Goal: Find contact information: Find contact information

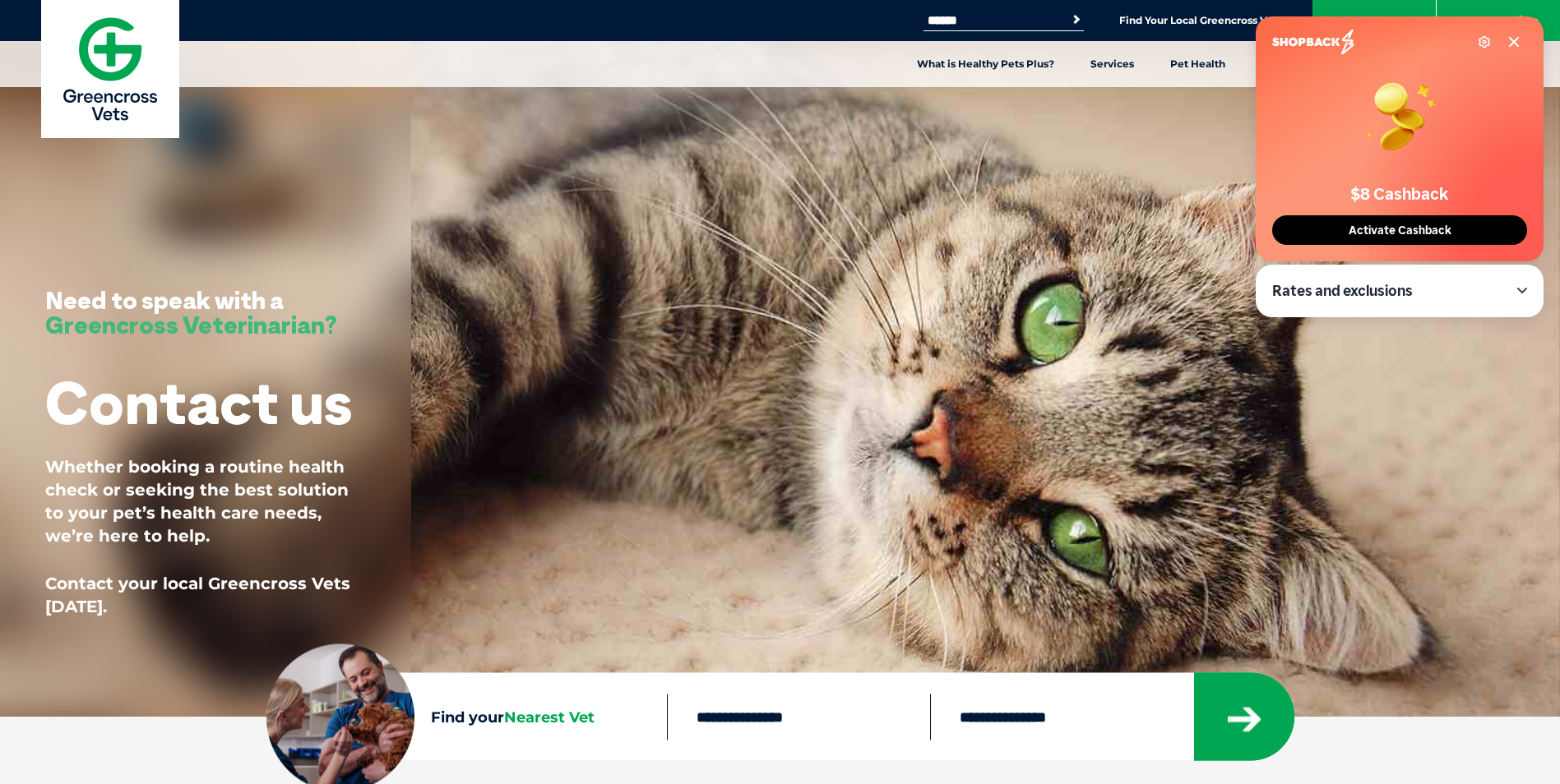
click at [1506, 35] on div "Settings" at bounding box center [1499, 42] width 43 height 13
click at [1506, 40] on div "Settings" at bounding box center [1499, 42] width 43 height 13
click at [1517, 39] on icon at bounding box center [1513, 42] width 13 height 13
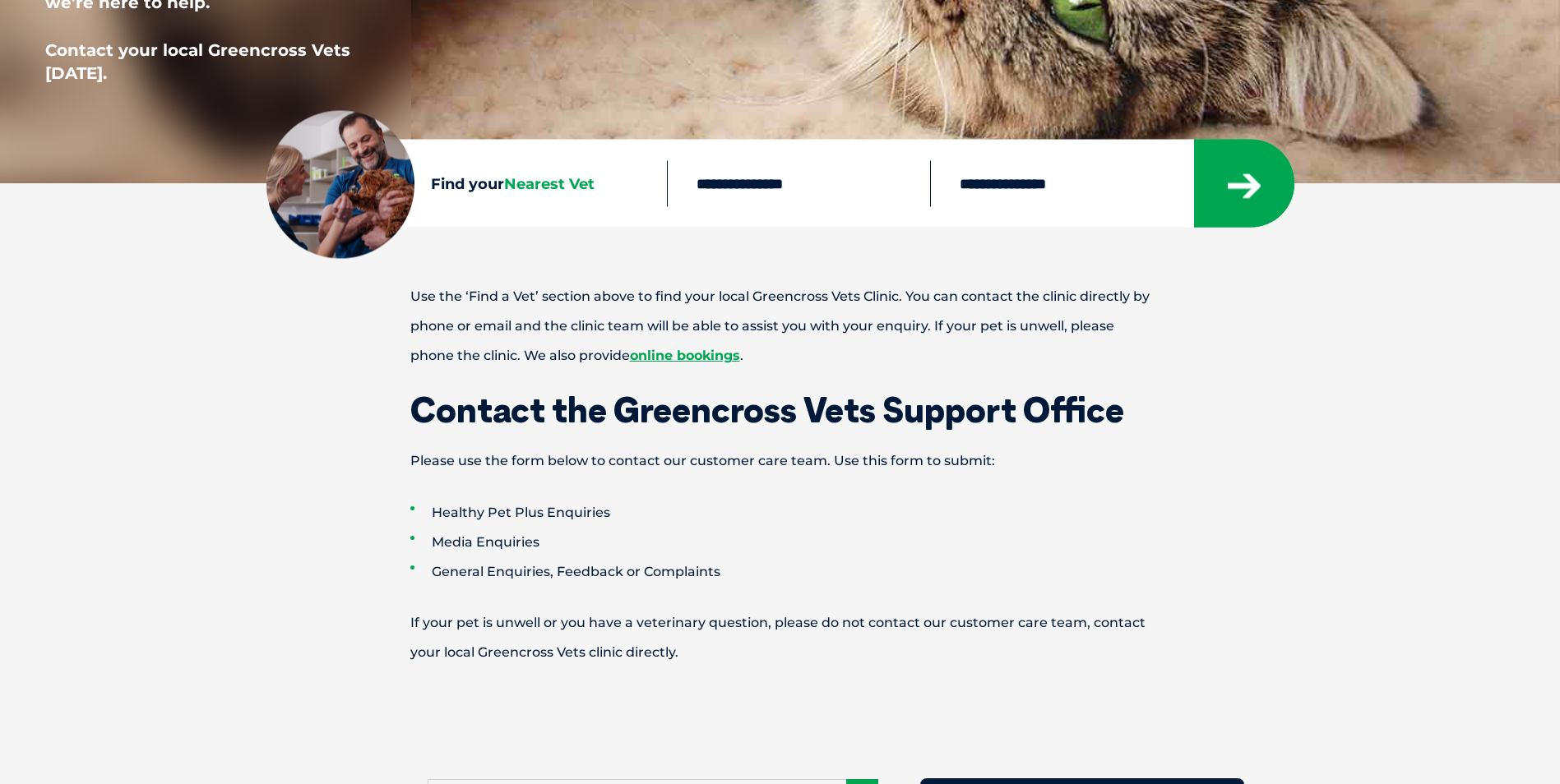
scroll to position [329, 0]
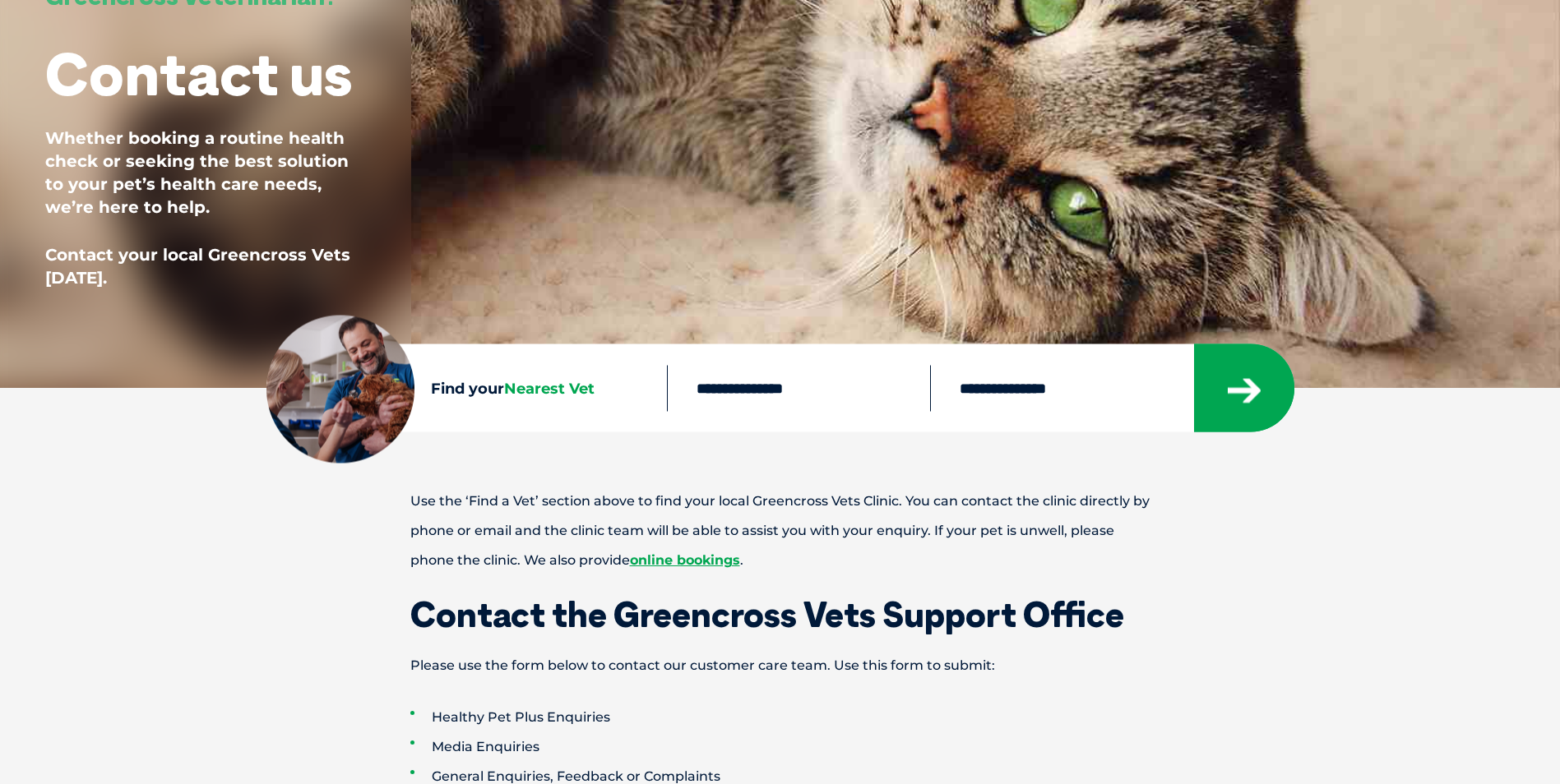
click at [787, 388] on input "text" at bounding box center [798, 388] width 264 height 46
type input "****"
click at [1222, 396] on button "submit" at bounding box center [1243, 388] width 100 height 88
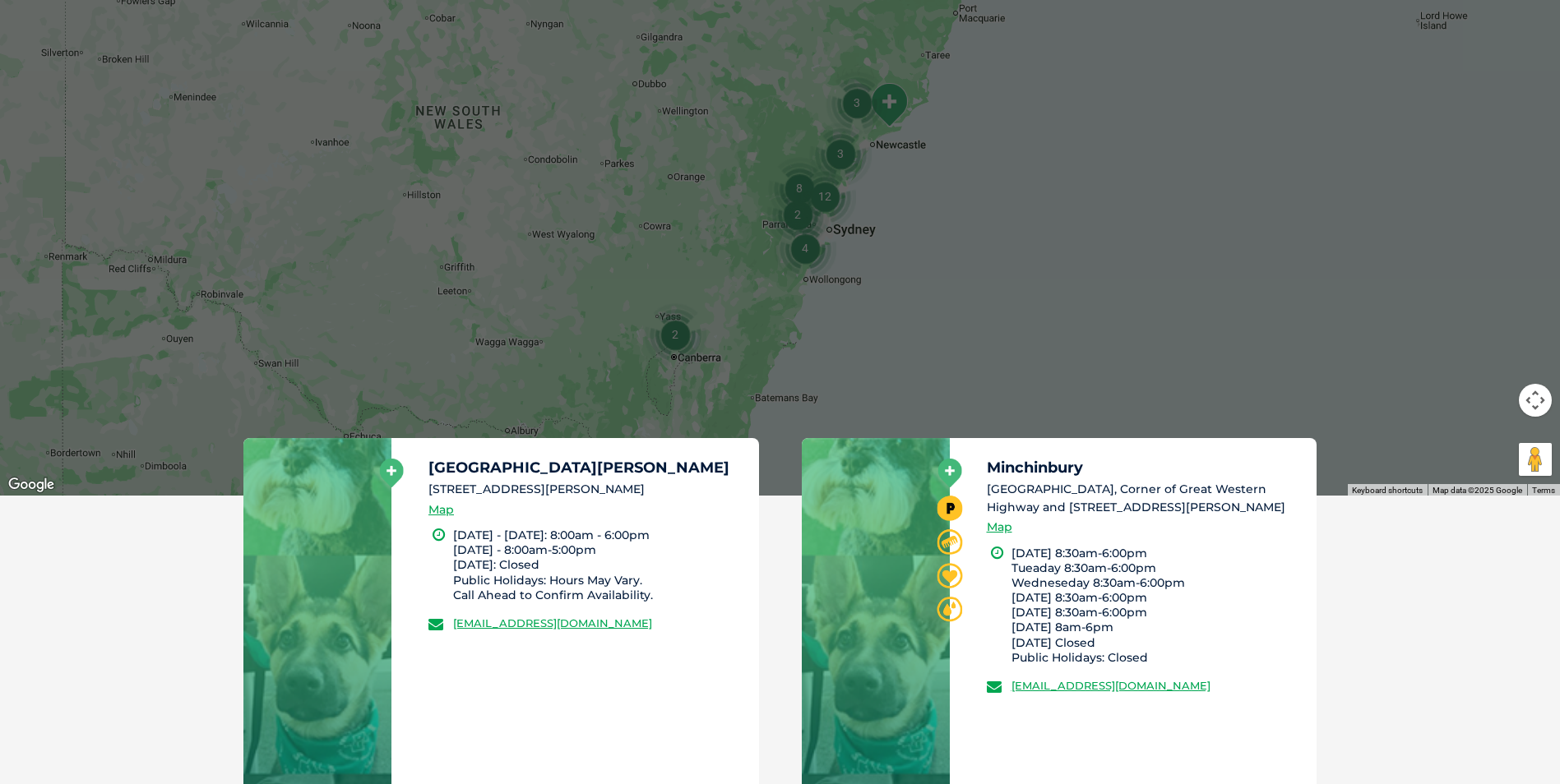
scroll to position [542, 0]
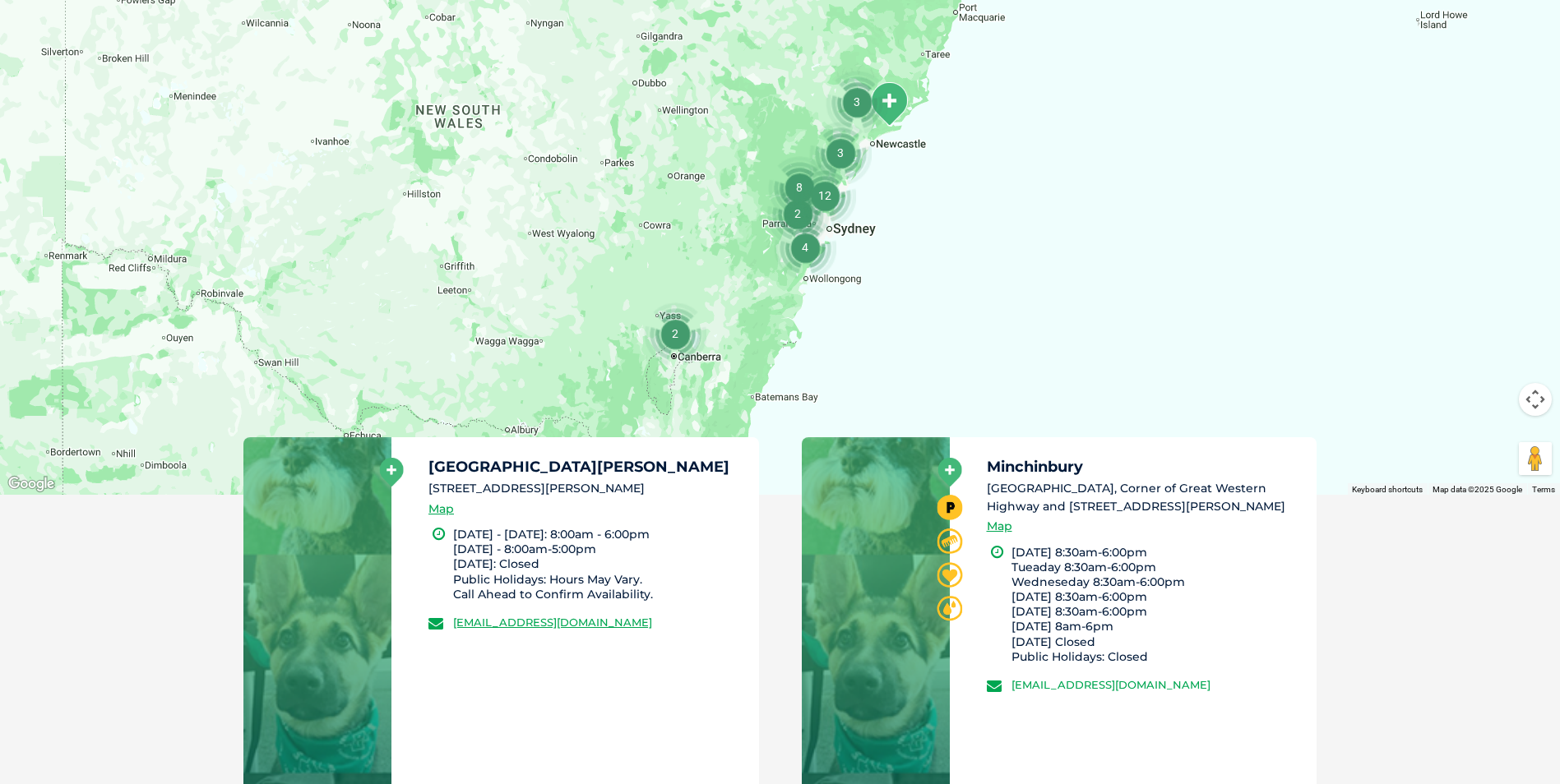
click at [1173, 691] on link "[EMAIL_ADDRESS][DOMAIN_NAME]" at bounding box center [1111, 684] width 199 height 13
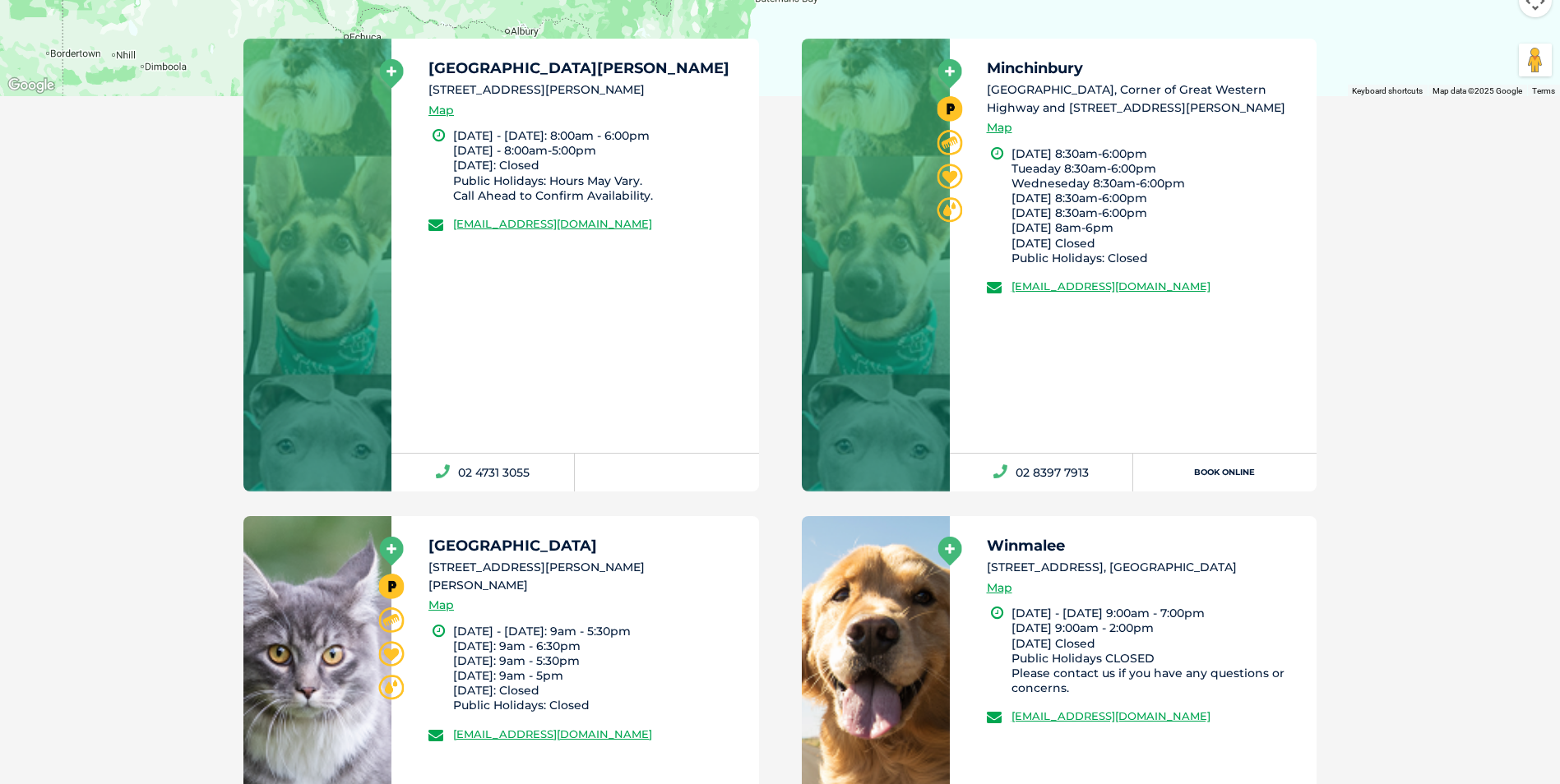
scroll to position [953, 0]
